Goal: Go to known website: Go to known website

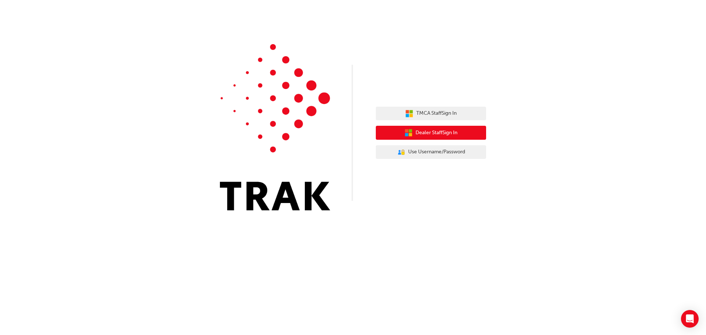
click at [419, 130] on span "Dealer Staff Sign In" at bounding box center [437, 133] width 42 height 8
